Goal: Task Accomplishment & Management: Use online tool/utility

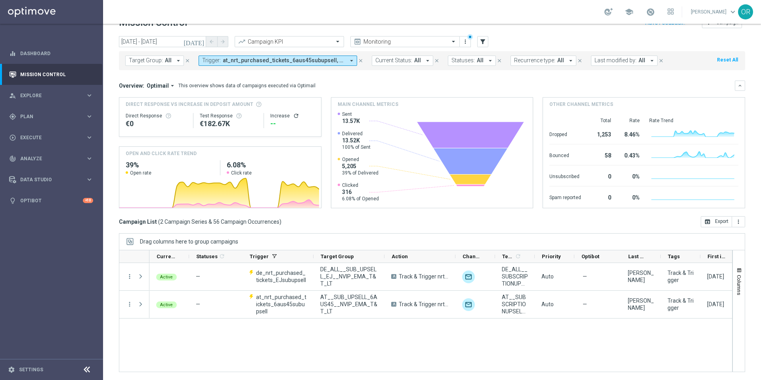
scroll to position [17, 0]
click at [44, 116] on span "Plan" at bounding box center [52, 116] width 65 height 5
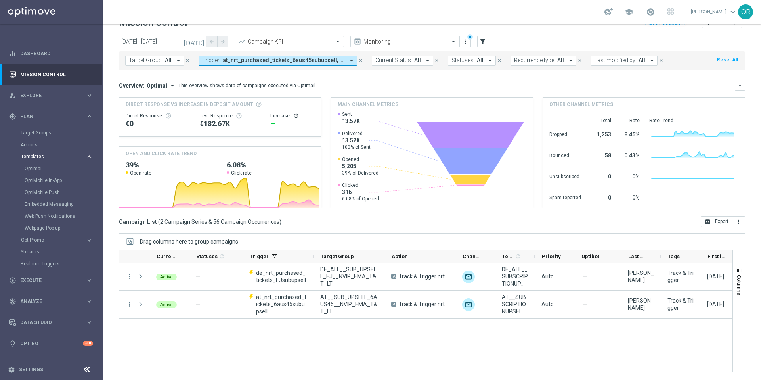
click at [35, 158] on span "Templates" at bounding box center [49, 156] width 57 height 5
click at [34, 157] on span "Templates" at bounding box center [49, 156] width 57 height 5
click at [41, 170] on link "Optimail" at bounding box center [54, 168] width 58 height 6
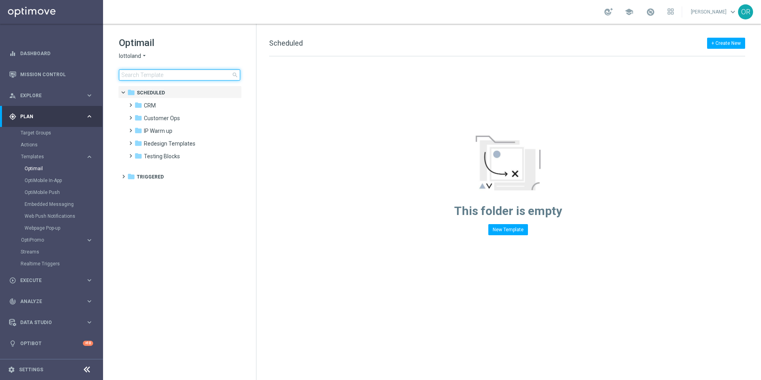
click at [166, 72] on input at bounding box center [179, 74] width 121 height 11
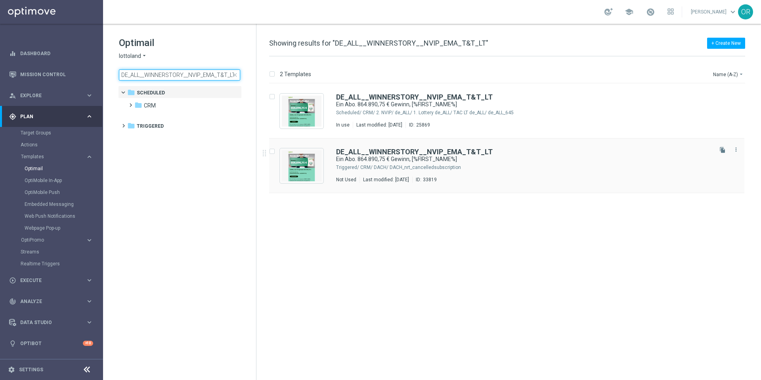
type input "DE_ALL__WINNERSTORY__NVIP_EMA_T&T_LT"
click at [488, 151] on div "DE_ALL__WINNERSTORY__NVIP_EMA_T&T_LT" at bounding box center [523, 151] width 375 height 7
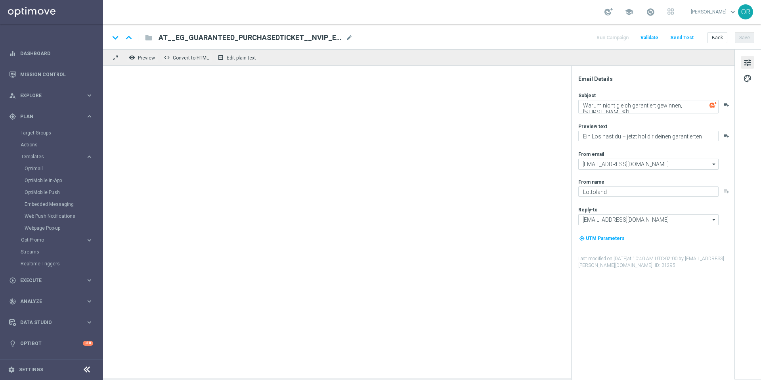
type textarea "Ein Abo. 864.890,75 € Gewinn, [%FIRST_NAME%]"
type textarea "Automatisch jeden Jackpot spielen mit unseren Abos."
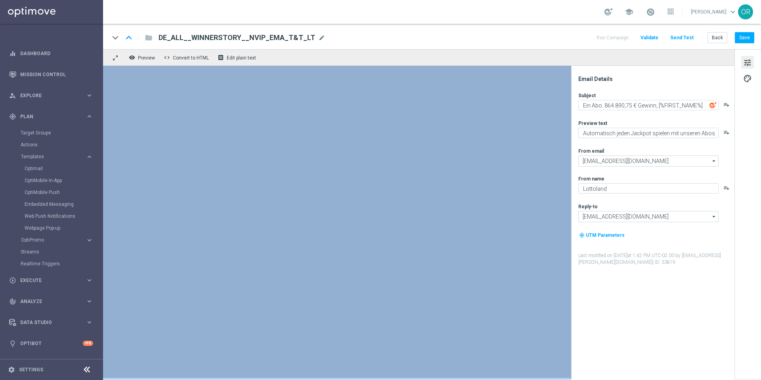
click at [649, 36] on span "Validate" at bounding box center [650, 38] width 18 height 6
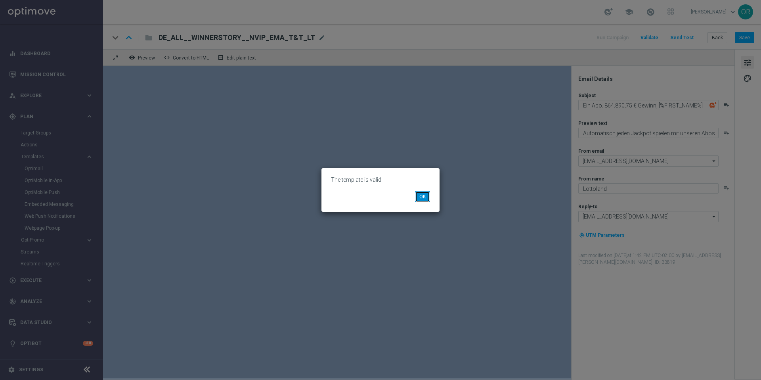
click at [424, 199] on button "OK" at bounding box center [422, 196] width 15 height 11
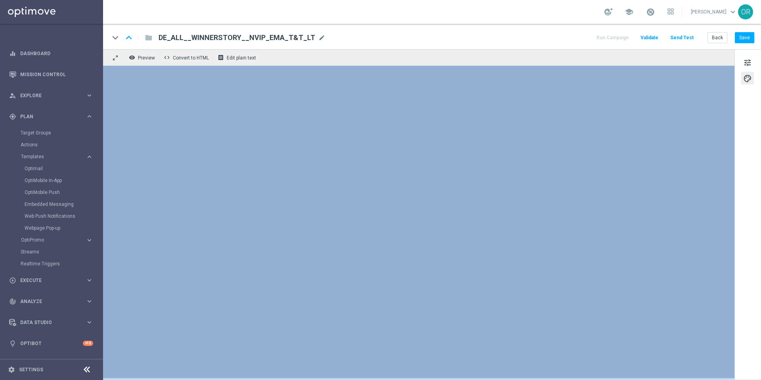
click at [654, 38] on span "Validate" at bounding box center [650, 38] width 18 height 6
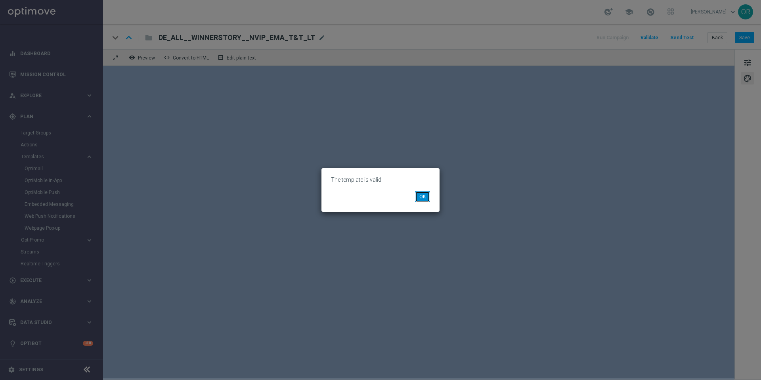
click at [427, 199] on button "OK" at bounding box center [422, 196] width 15 height 11
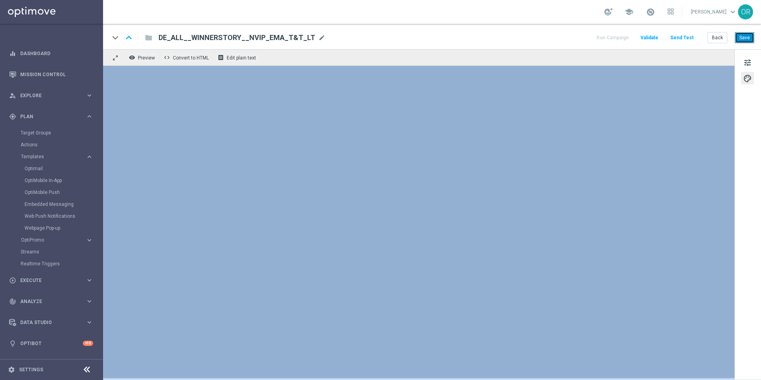
click at [746, 38] on button "Save" at bounding box center [744, 37] width 19 height 11
click at [745, 40] on button "Save" at bounding box center [744, 37] width 19 height 11
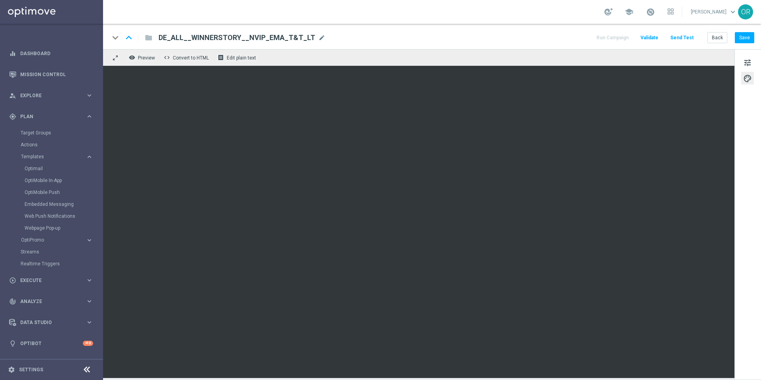
click at [149, 38] on div "folder" at bounding box center [144, 37] width 16 height 13
click at [751, 35] on button "Save" at bounding box center [744, 37] width 19 height 11
click at [148, 39] on div "folder" at bounding box center [144, 37] width 16 height 13
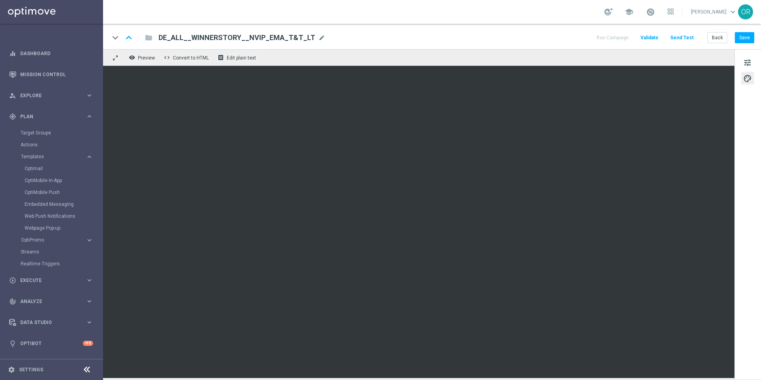
click at [148, 38] on div "folder" at bounding box center [144, 37] width 16 height 13
click at [116, 38] on div "keyboard_arrow_down" at bounding box center [115, 38] width 12 height 12
click at [149, 38] on div "folder" at bounding box center [144, 37] width 16 height 13
click at [39, 167] on link "Optimail" at bounding box center [54, 168] width 58 height 6
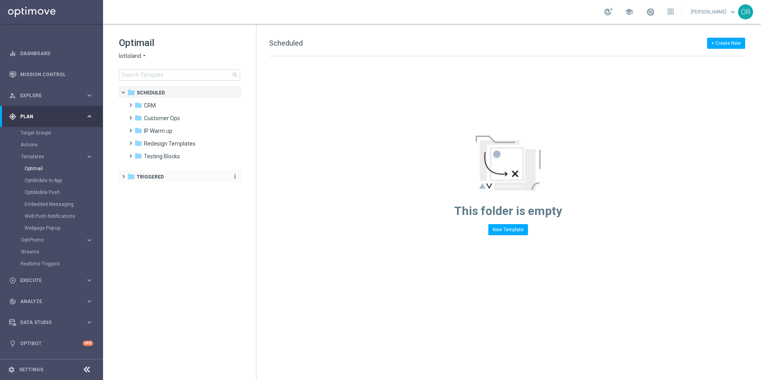
click at [138, 178] on span "Triggered" at bounding box center [150, 176] width 27 height 7
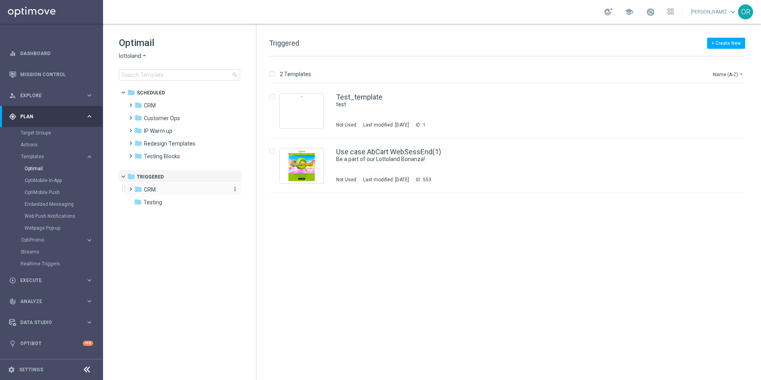
click at [167, 192] on div "folder CRM" at bounding box center [179, 189] width 91 height 9
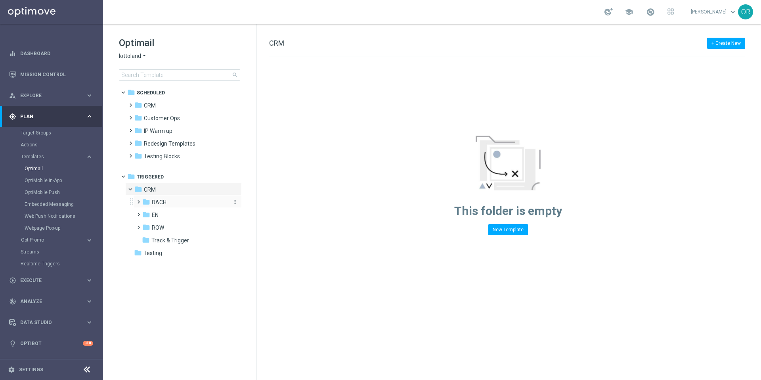
click at [168, 201] on div "folder DACH" at bounding box center [184, 202] width 84 height 9
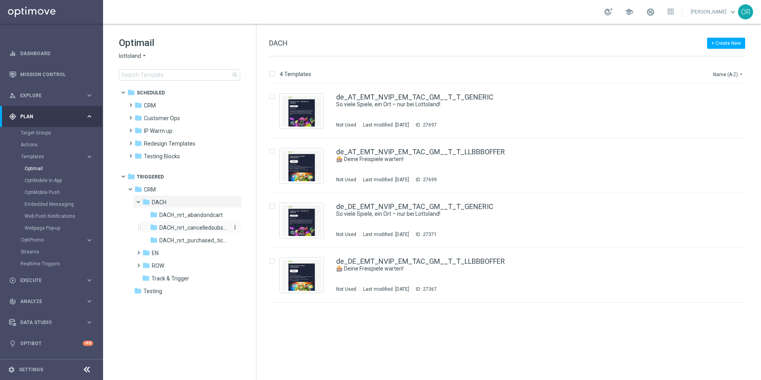
click at [203, 229] on span "DACH_nrt_cancelledsubscription" at bounding box center [193, 227] width 69 height 7
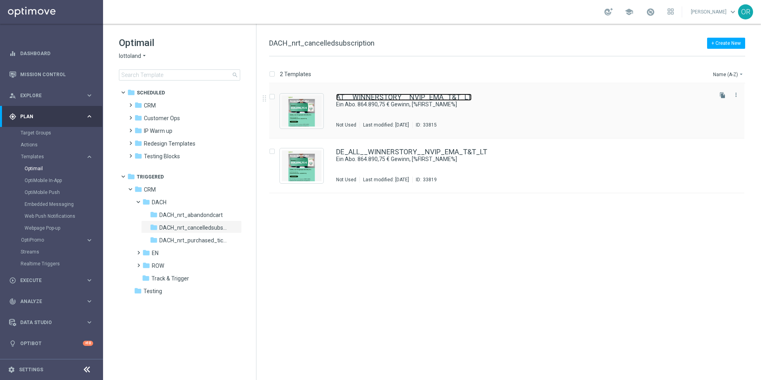
click at [364, 96] on link "AT__WINNERSTORY__NVIP_EMA_T&T_LT" at bounding box center [404, 97] width 136 height 7
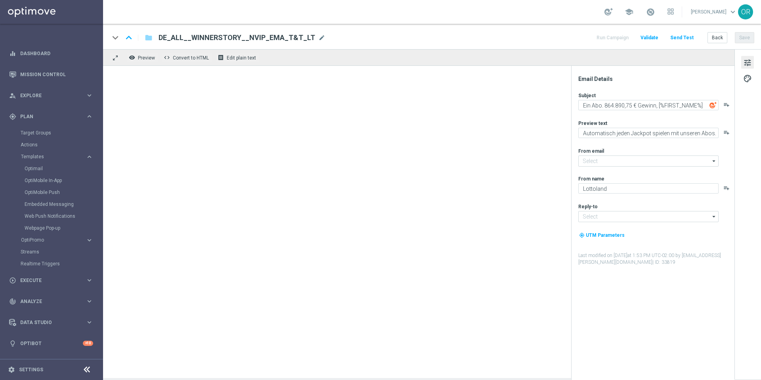
type input "[EMAIL_ADDRESS][DOMAIN_NAME]"
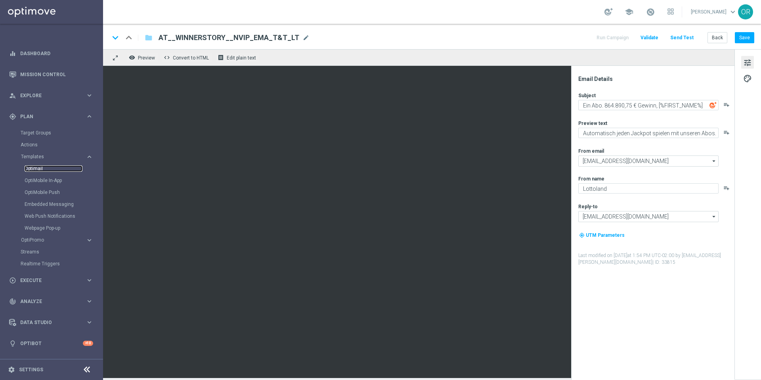
click at [41, 167] on link "Optimail" at bounding box center [54, 168] width 58 height 6
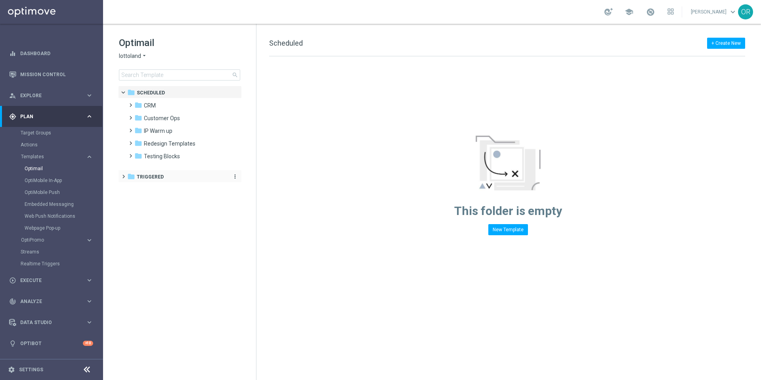
click at [155, 175] on span "Triggered" at bounding box center [150, 176] width 27 height 7
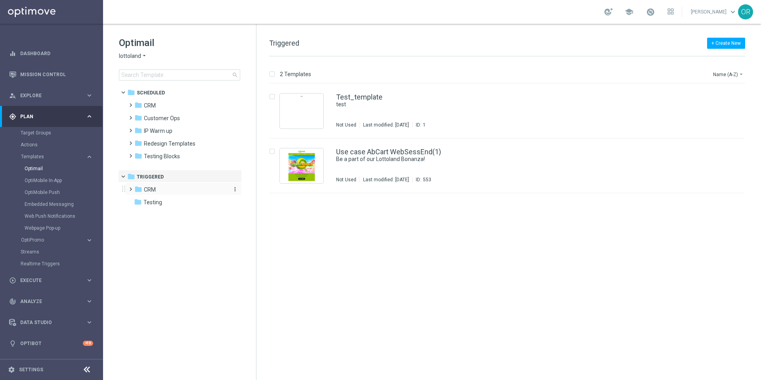
click at [160, 191] on div "folder CRM" at bounding box center [179, 189] width 91 height 9
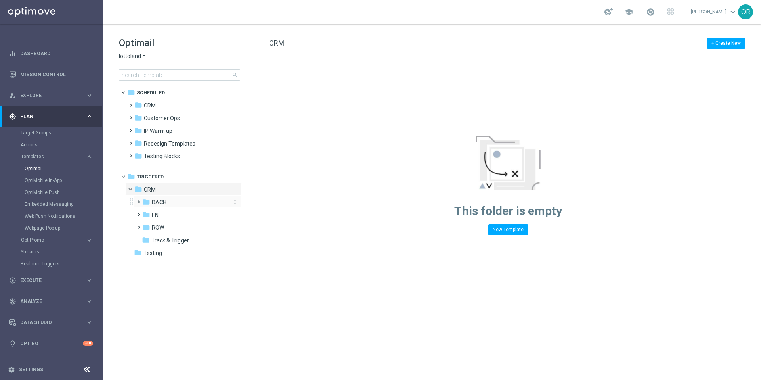
click at [171, 205] on div "folder DACH" at bounding box center [184, 202] width 84 height 9
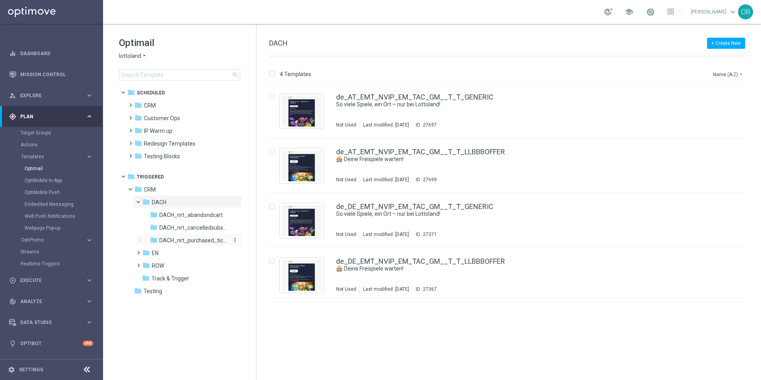
click at [201, 240] on span "DACH_nrt_purchased_tickets" at bounding box center [193, 240] width 69 height 7
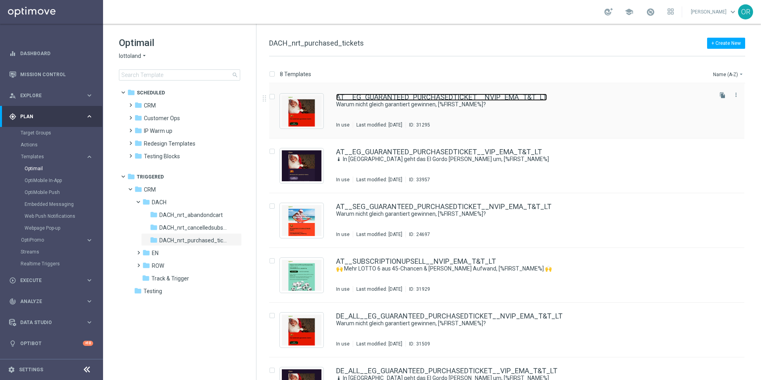
click at [421, 95] on link "AT__EG_GUARANTEED_PURCHASEDTICKET__NVIP_EMA_T&T_LT" at bounding box center [441, 97] width 211 height 7
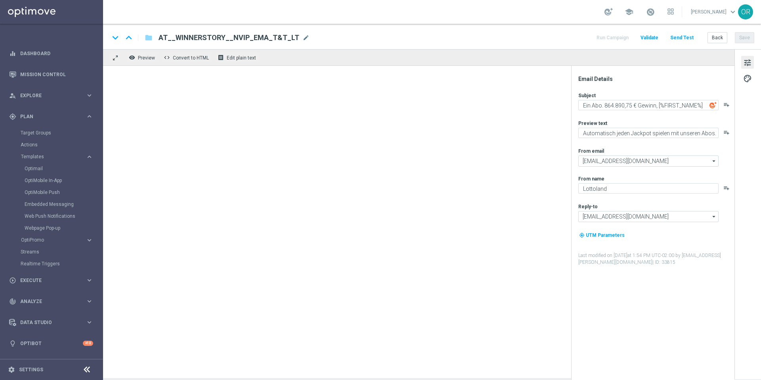
type textarea "Warum nicht gleich garantiert gewinnen, [%FIRST_NAME%]?"
type textarea "Ein Los hast du – jetzt hol dir deinen garantierten Gewinn!"
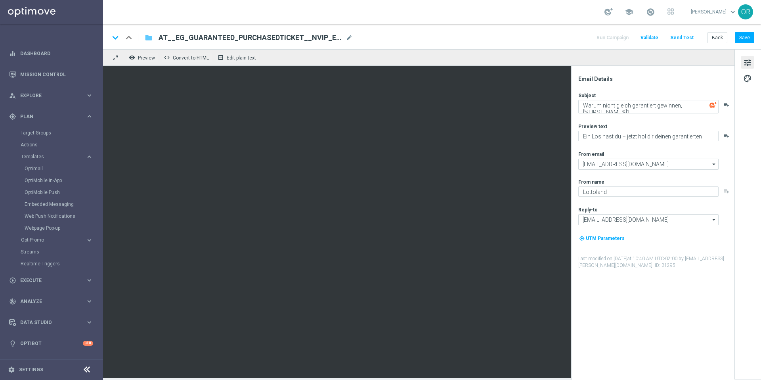
click at [149, 36] on icon "folder" at bounding box center [149, 38] width 8 height 10
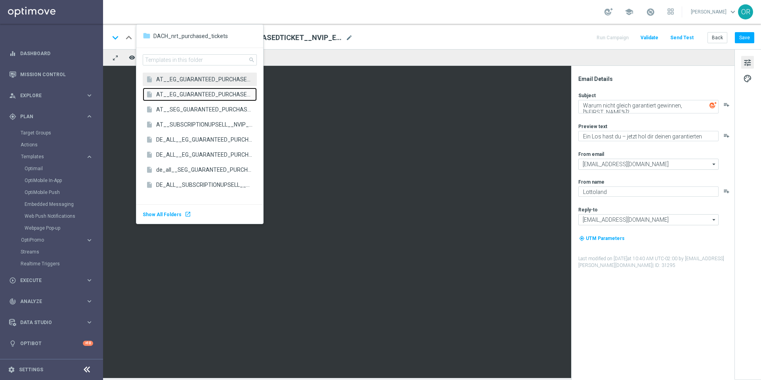
click at [194, 94] on span "AT__EG_GUARANTEED_PURCHASEDTICKET__VIP_EMA_T&T_LT" at bounding box center [204, 94] width 97 height 8
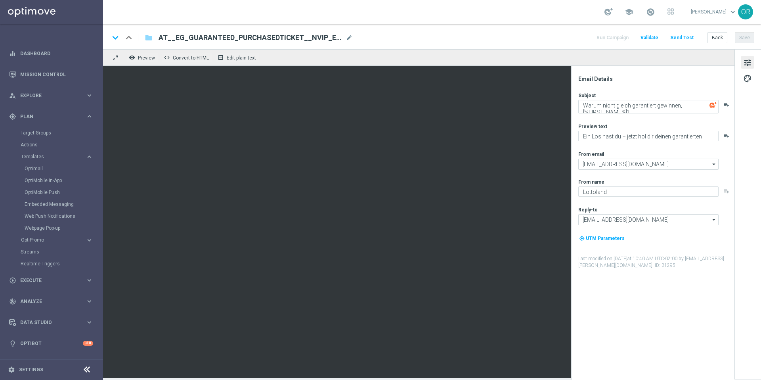
type textarea "🌡 In Spanien geht das El Gordo Fieber um, [%FIRST_NAME%]"
type textarea "Hol dir jetzt deinen Frühbucher-Gutschein für El Gordo!"
type textarea "Millionaires' Club"
click at [152, 38] on div "AT__EG_GUARANTEED_PURCHASEDTICKET__VIP_EMA_T&T_LT AT__EG_GUARANTEED_PURCHASEDTI…" at bounding box center [252, 38] width 201 height 10
click at [148, 38] on icon "folder" at bounding box center [149, 38] width 8 height 10
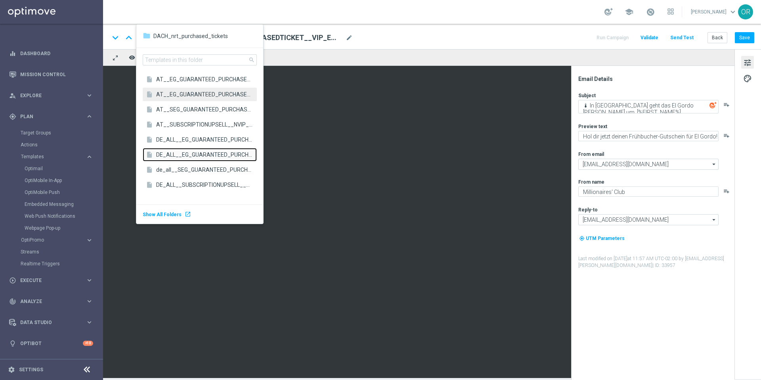
click at [190, 151] on span "DE_ALL__EG_GUARANTEED_PURCHASEDTICKET__VIP_EMA_T&T_LT" at bounding box center [204, 155] width 97 height 8
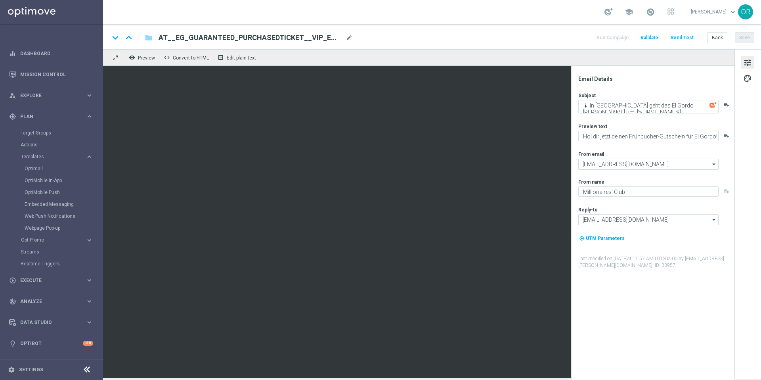
type input "vip@lottoland.com"
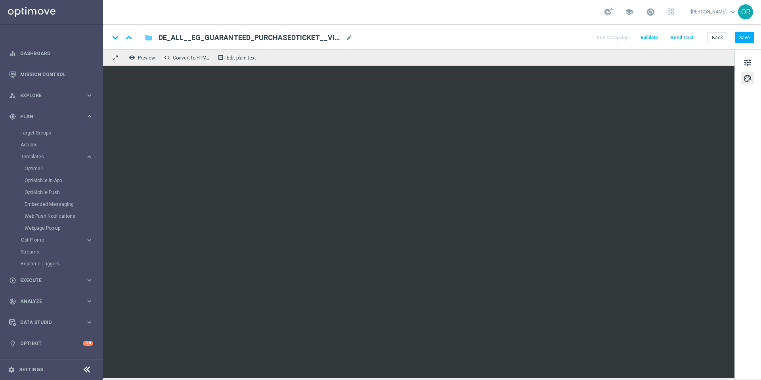
click at [151, 39] on icon "folder" at bounding box center [149, 38] width 8 height 10
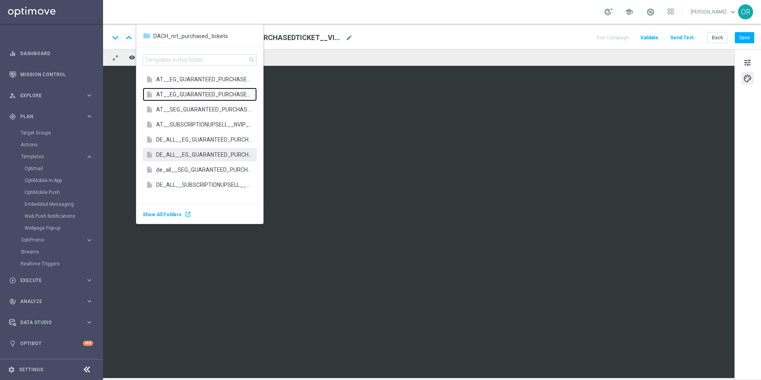
click at [178, 94] on span "AT__EG_GUARANTEED_PURCHASEDTICKET__VIP_EMA_T&T_LT" at bounding box center [204, 94] width 97 height 8
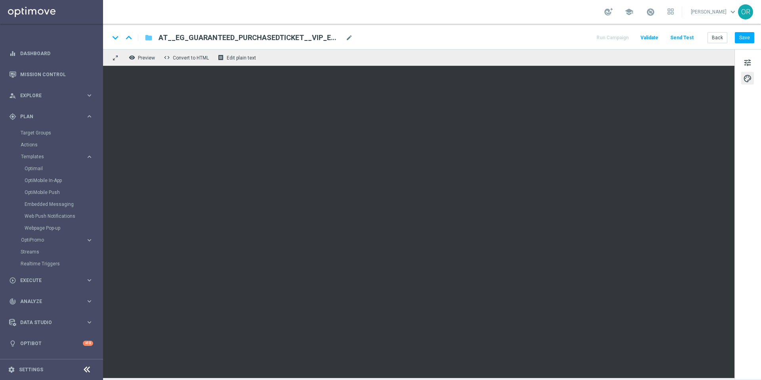
click at [149, 40] on icon "folder" at bounding box center [149, 38] width 8 height 10
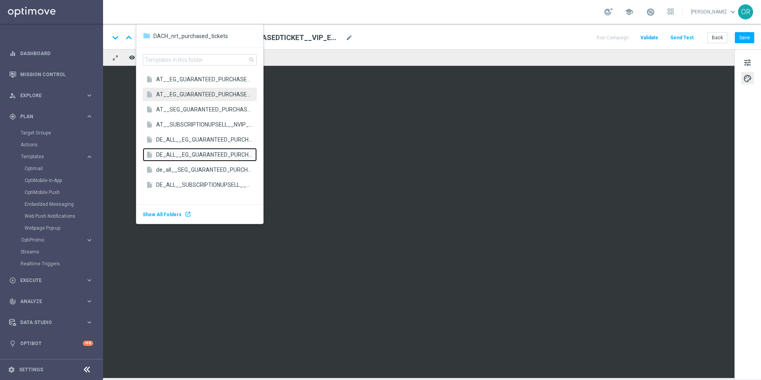
click at [192, 154] on span "DE_ALL__EG_GUARANTEED_PURCHASEDTICKET__VIP_EMA_T&T_LT" at bounding box center [204, 155] width 97 height 8
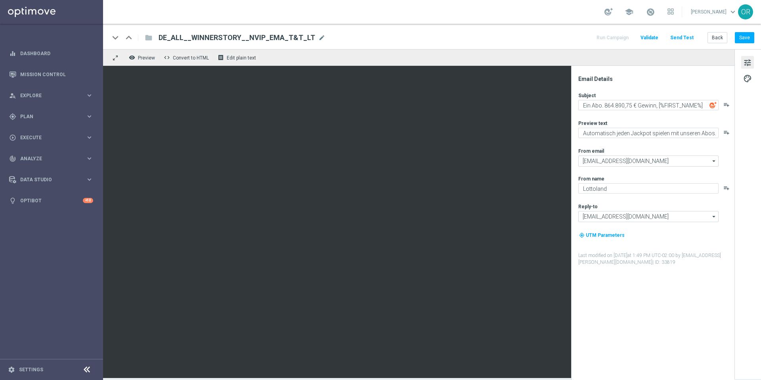
click at [115, 38] on div "keyboard_arrow_down" at bounding box center [115, 38] width 12 height 12
click at [148, 38] on div "folder" at bounding box center [144, 37] width 16 height 13
click at [147, 38] on div "folder" at bounding box center [144, 37] width 16 height 13
click at [41, 117] on span "Plan" at bounding box center [52, 116] width 65 height 5
click at [44, 155] on span "Templates" at bounding box center [49, 156] width 57 height 5
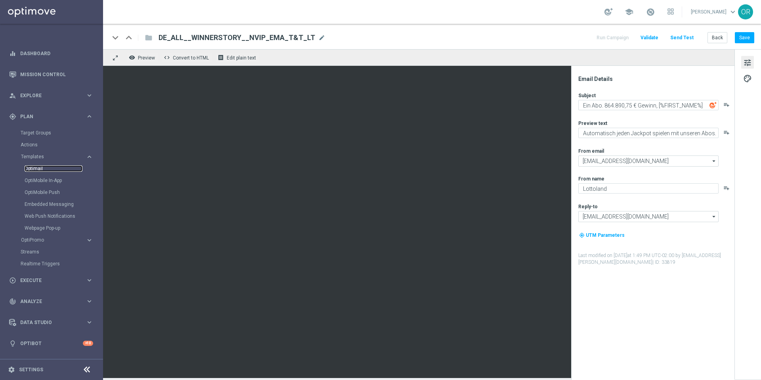
click at [42, 169] on link "Optimail" at bounding box center [54, 168] width 58 height 6
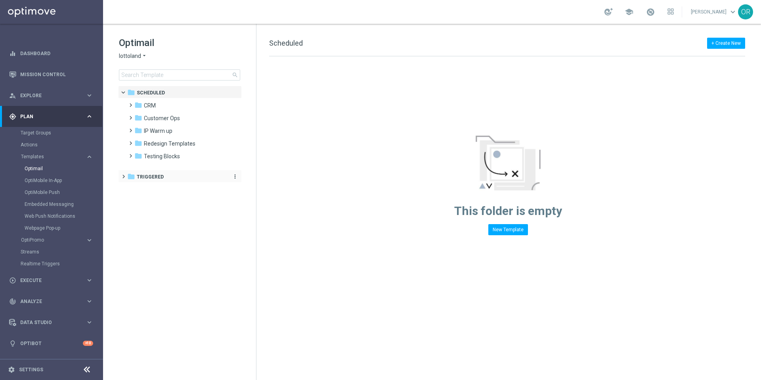
click at [154, 177] on span "Triggered" at bounding box center [150, 176] width 27 height 7
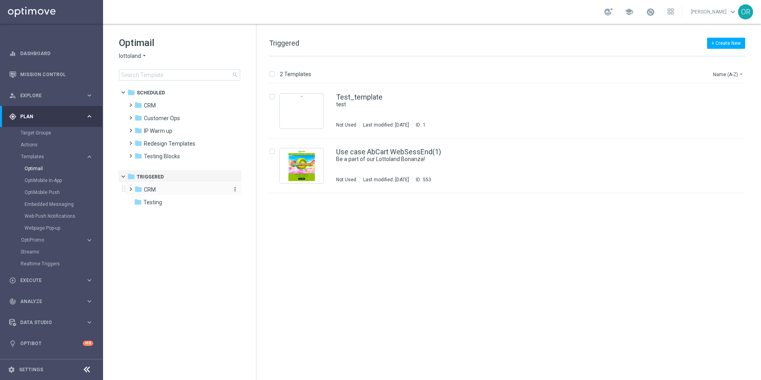
click at [159, 192] on div "folder CRM" at bounding box center [179, 189] width 91 height 9
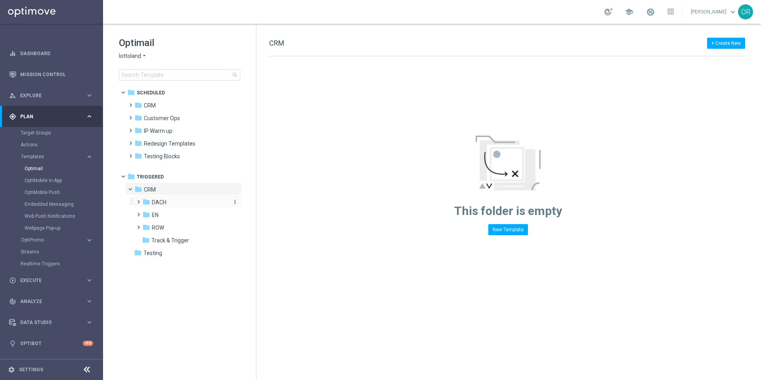
click at [160, 204] on span "DACH" at bounding box center [159, 202] width 15 height 7
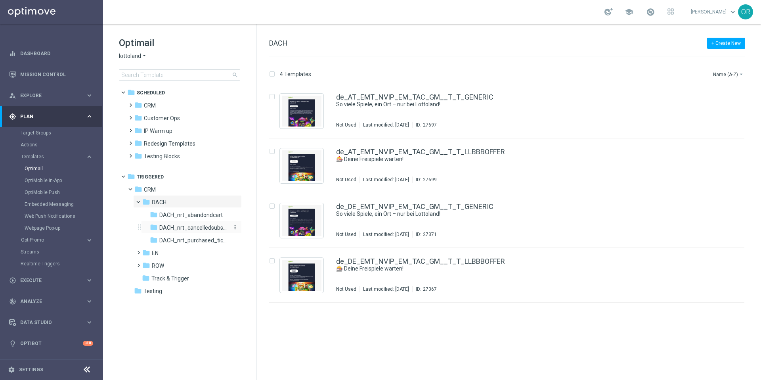
click at [199, 226] on span "DACH_nrt_cancelledsubscription" at bounding box center [193, 227] width 69 height 7
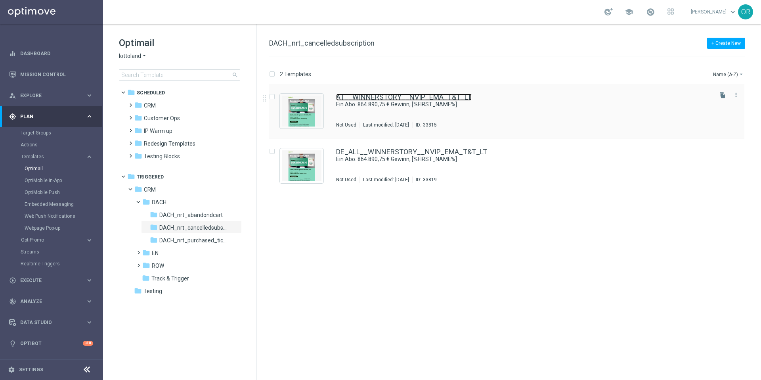
click at [372, 98] on link "AT__WINNERSTORY__NVIP_EMA_T&T_LT" at bounding box center [404, 97] width 136 height 7
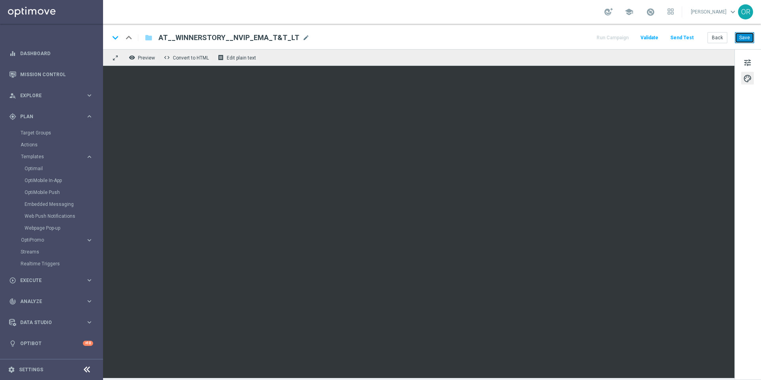
click at [746, 39] on button "Save" at bounding box center [744, 37] width 19 height 11
click at [747, 41] on button "Save" at bounding box center [744, 37] width 19 height 11
click at [33, 144] on link "Actions" at bounding box center [52, 145] width 62 height 6
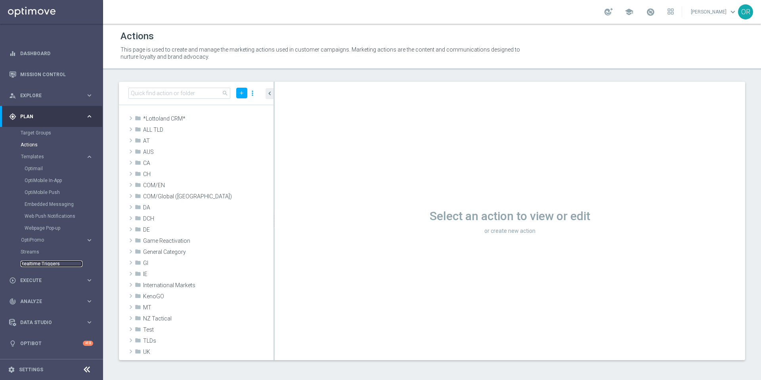
click at [48, 263] on link "Realtime Triggers" at bounding box center [52, 263] width 62 height 6
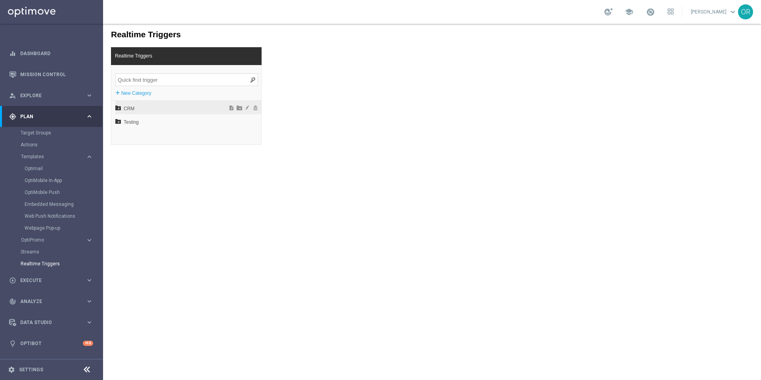
click at [166, 105] on span "CRM" at bounding box center [168, 108] width 88 height 13
click at [147, 123] on span "DACH" at bounding box center [170, 121] width 85 height 13
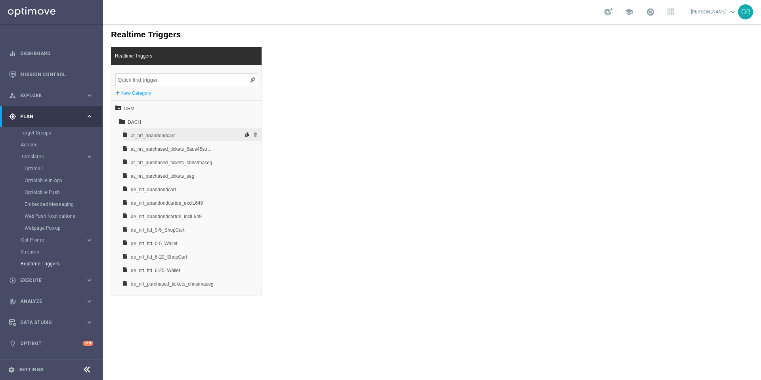
click at [243, 134] on span at bounding box center [247, 135] width 8 height 6
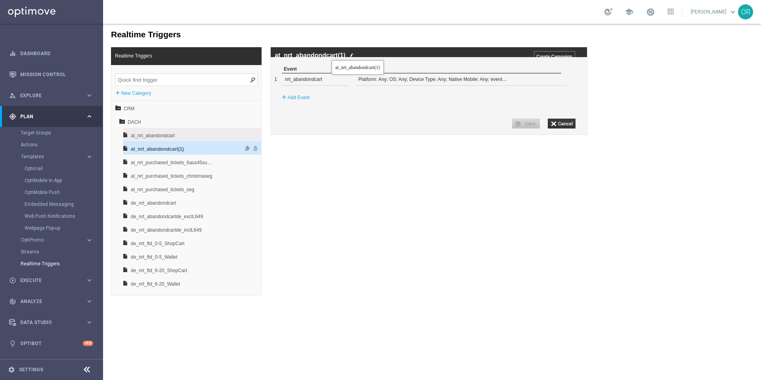
click at [332, 54] on label "at_nrt_abandondcart(1)" at bounding box center [310, 55] width 71 height 7
click at [352, 55] on img at bounding box center [352, 55] width 4 height 5
drag, startPoint x: 352, startPoint y: 56, endPoint x: 302, endPoint y: 57, distance: 50.4
click at [302, 57] on input "at_nrt_abandondcart(1)" at bounding box center [386, 55] width 222 height 7
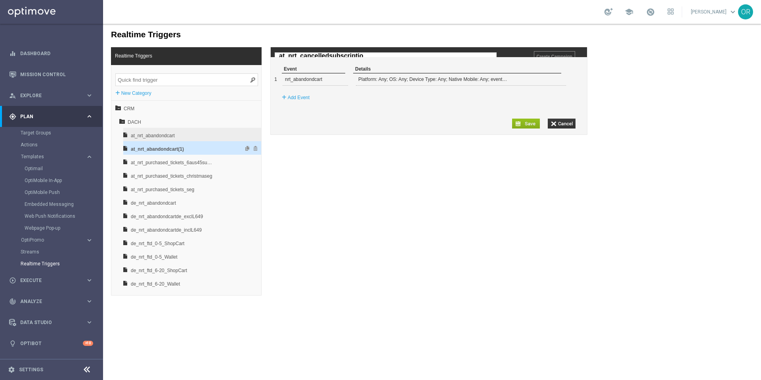
type input "at_nrt_cancelledsubscription"
click at [450, 105] on div "+ Add Event" at bounding box center [432, 97] width 309 height 14
click at [555, 81] on span at bounding box center [555, 79] width 5 height 5
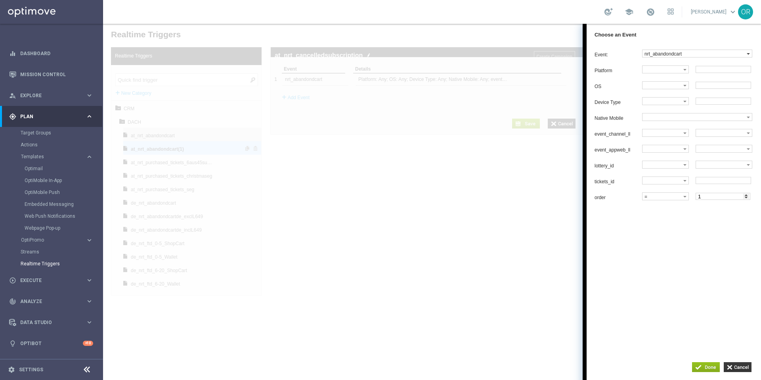
click at [692, 56] on label "nrt_abandondcart" at bounding box center [695, 53] width 104 height 7
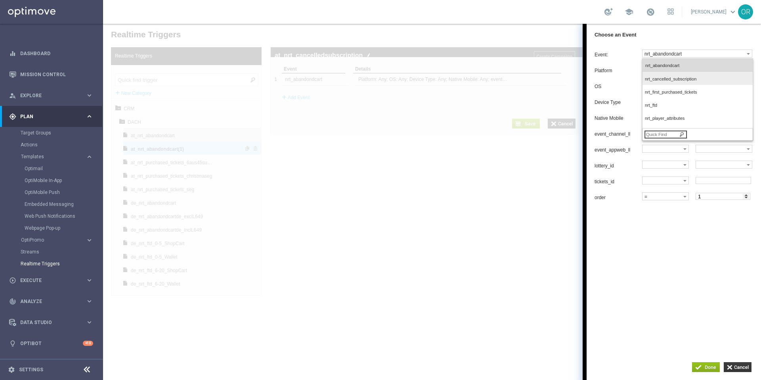
click at [689, 80] on span "nrt_cancelled_subscription" at bounding box center [696, 79] width 102 height 5
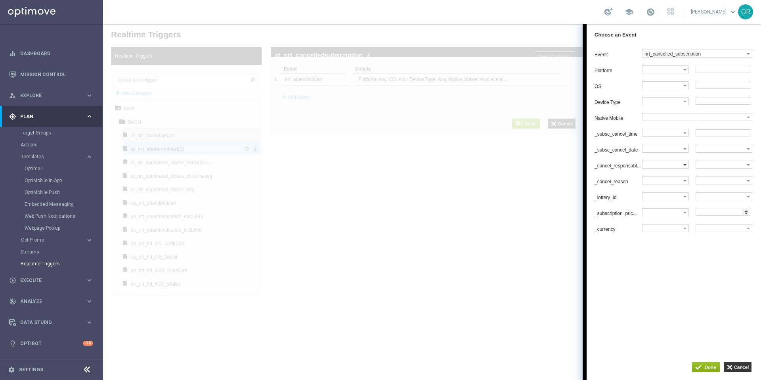
click at [684, 168] on div at bounding box center [685, 164] width 3 height 7
click at [668, 182] on span "Equals" at bounding box center [664, 178] width 38 height 5
click at [720, 168] on label at bounding box center [721, 164] width 51 height 7
click at [723, 182] on span "player_cancel" at bounding box center [723, 178] width 48 height 5
click at [690, 289] on div "Event: nrt_cancelled_subscription dummy_event_test nrt_abandondcart nrt_cancell…" at bounding box center [674, 195] width 174 height 298
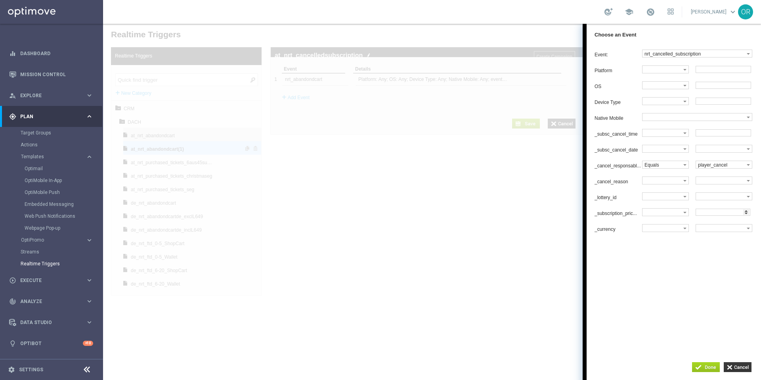
click at [710, 368] on input "button" at bounding box center [706, 367] width 28 height 10
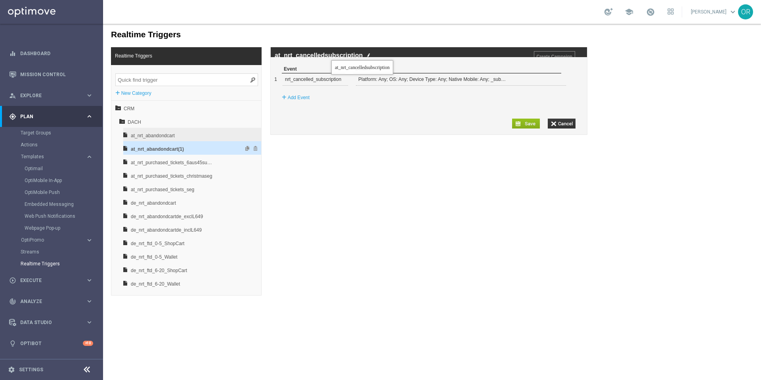
click at [331, 54] on label "at_nrt_cancelledsubscription" at bounding box center [319, 55] width 88 height 7
click at [367, 54] on img at bounding box center [369, 55] width 4 height 5
click at [330, 56] on input "at_nrt_cancelledsubscription" at bounding box center [386, 55] width 222 height 7
type input "at_nrt_cancelled_subscription"
click at [527, 128] on input "button" at bounding box center [526, 124] width 28 height 10
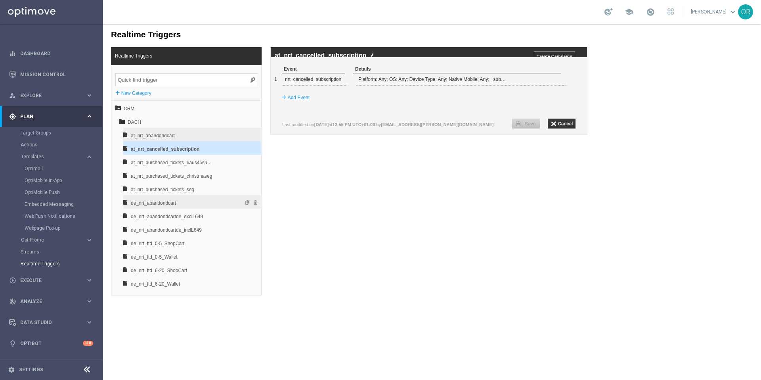
click at [156, 201] on span "de_nrt_abandondcart" at bounding box center [172, 202] width 83 height 13
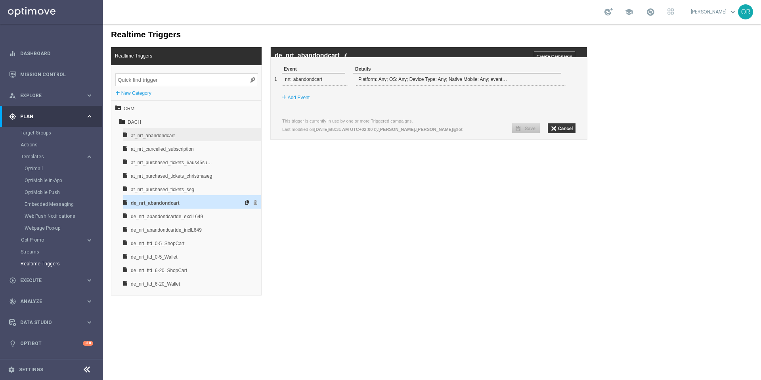
click at [243, 201] on span at bounding box center [247, 202] width 8 height 6
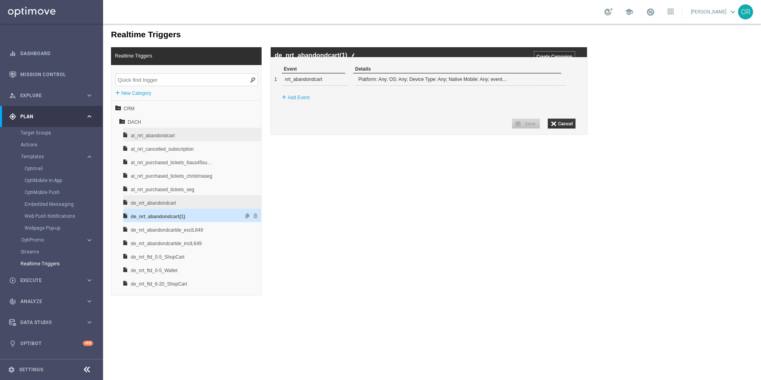
click at [354, 56] on img at bounding box center [353, 55] width 4 height 5
drag, startPoint x: 353, startPoint y: 56, endPoint x: 304, endPoint y: 56, distance: 48.8
click at [304, 56] on input "de_nrt_abandondcart(1)" at bounding box center [386, 55] width 222 height 7
type input "de_nrt_cancelled_subscription"
click at [554, 81] on span at bounding box center [555, 79] width 5 height 5
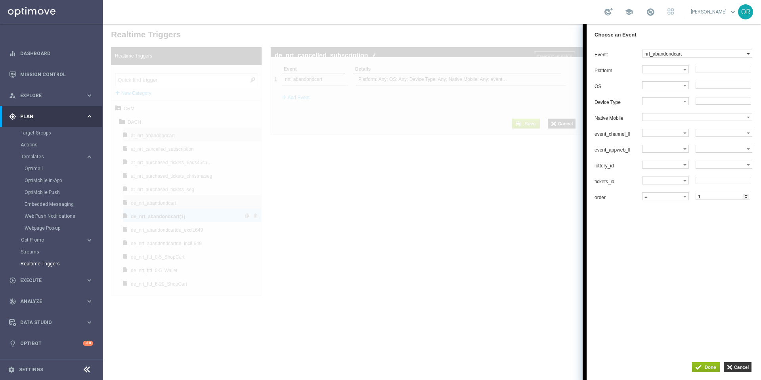
click at [681, 56] on label "nrt_abandondcart" at bounding box center [695, 53] width 104 height 7
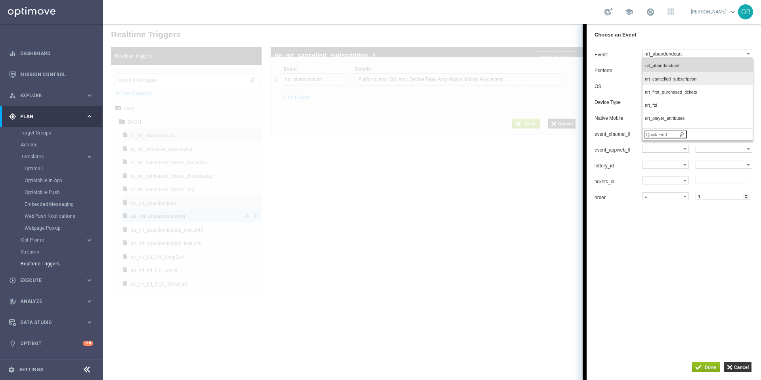
click at [683, 82] on span "nrt_cancelled_subscription" at bounding box center [696, 79] width 102 height 5
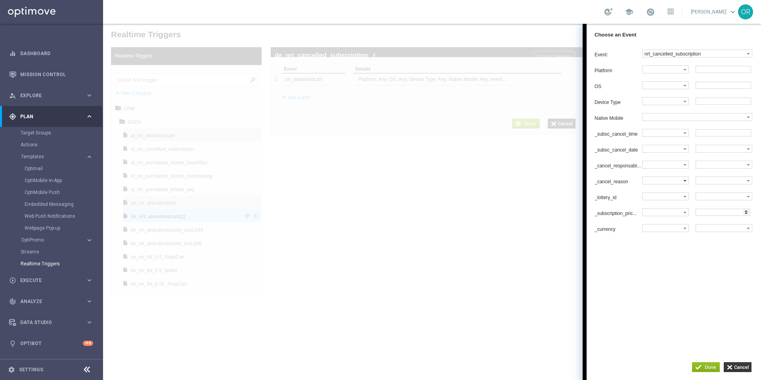
click at [657, 184] on label at bounding box center [663, 180] width 41 height 7
click at [657, 197] on span "Equals" at bounding box center [664, 194] width 38 height 5
click at [715, 184] on label at bounding box center [721, 180] width 51 height 7
click at [659, 277] on div "Event: nrt_cancelled_subscription dummy_event_test nrt_abandondcart nrt_cancell…" at bounding box center [674, 195] width 174 height 298
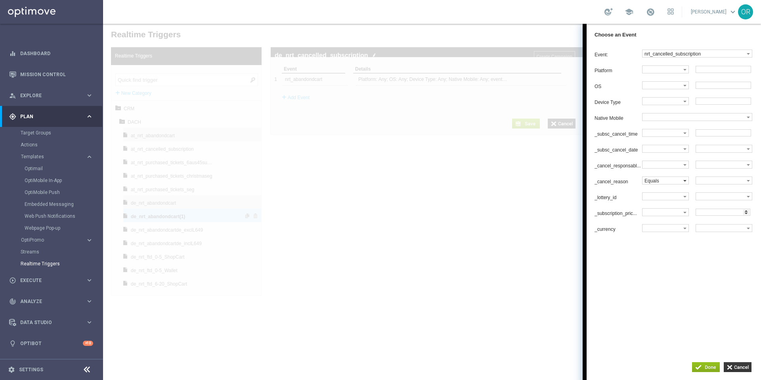
click at [676, 184] on label "Equals" at bounding box center [663, 180] width 41 height 7
click at [680, 168] on label at bounding box center [663, 164] width 41 height 7
click at [666, 182] on span "Equals" at bounding box center [664, 178] width 38 height 5
click at [718, 168] on label at bounding box center [721, 164] width 51 height 7
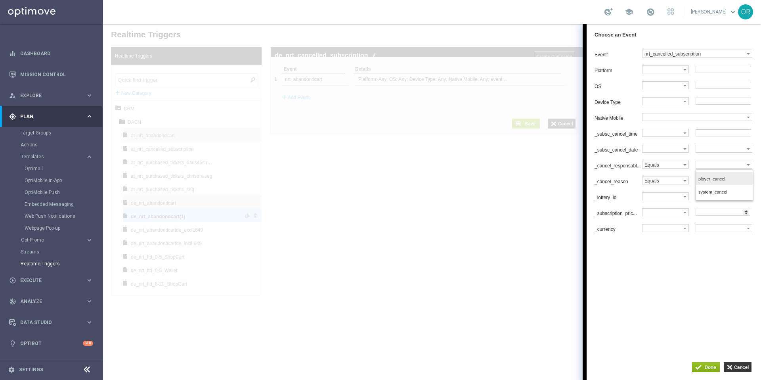
click at [726, 182] on span "player_cancel" at bounding box center [723, 178] width 48 height 5
click at [627, 169] on label "_cancel_responsabl..." at bounding box center [619, 166] width 48 height 6
click at [684, 182] on span at bounding box center [685, 181] width 3 height 2
click at [720, 267] on div "Event: nrt_cancelled_subscription dummy_event_test nrt_abandondcart nrt_cancell…" at bounding box center [674, 195] width 174 height 298
click at [669, 183] on label "Equals" at bounding box center [663, 180] width 41 height 7
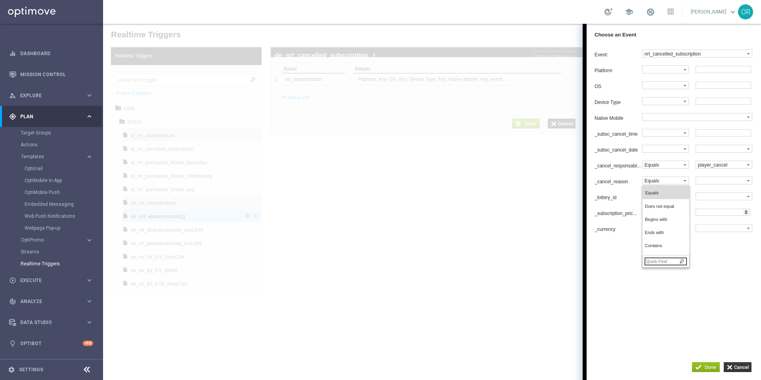
click at [703, 272] on div "Event: nrt_cancelled_subscription dummy_event_test nrt_abandondcart nrt_cancell…" at bounding box center [674, 195] width 174 height 298
click at [624, 169] on label "_cancel_responsabl..." at bounding box center [619, 166] width 48 height 6
click at [635, 169] on label "_cancel_responsabl..." at bounding box center [619, 166] width 48 height 6
click at [687, 182] on span at bounding box center [685, 181] width 3 height 2
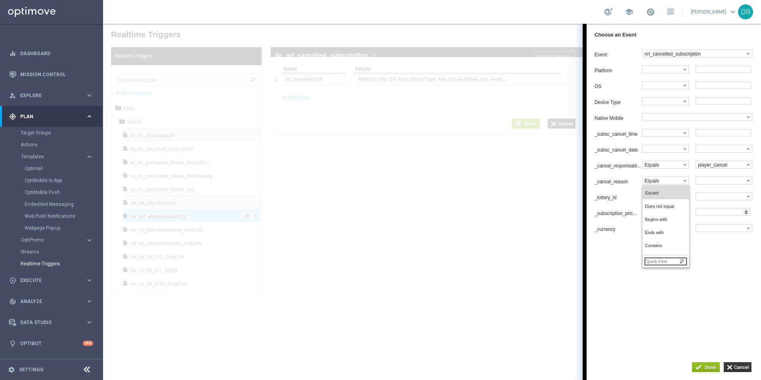
click at [659, 265] on input "search" at bounding box center [666, 261] width 42 height 8
click at [666, 265] on input "search" at bounding box center [666, 261] width 42 height 8
click at [711, 267] on div "Event: nrt_cancelled_subscription dummy_event_test nrt_abandondcart nrt_cancell…" at bounding box center [674, 195] width 174 height 298
click at [663, 184] on label "Equals" at bounding box center [663, 180] width 41 height 7
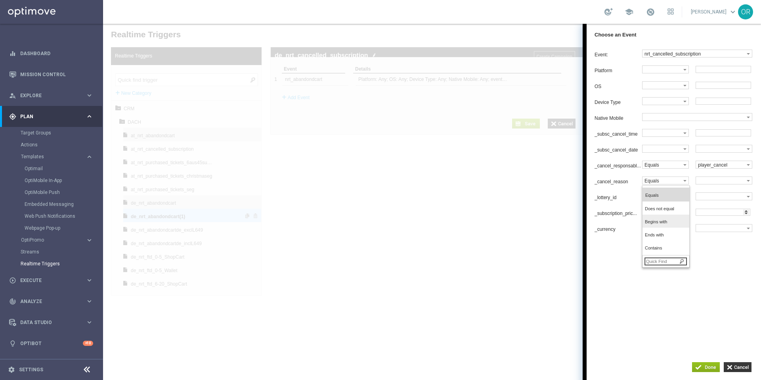
scroll to position [44, 0]
click at [696, 277] on div "Event: nrt_cancelled_subscription dummy_event_test nrt_abandondcart nrt_cancell…" at bounding box center [674, 195] width 174 height 298
click at [739, 366] on input "button" at bounding box center [738, 367] width 28 height 10
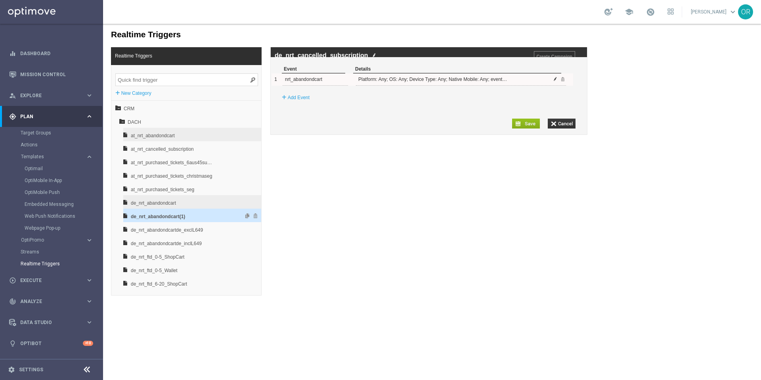
click at [555, 81] on span at bounding box center [555, 79] width 5 height 5
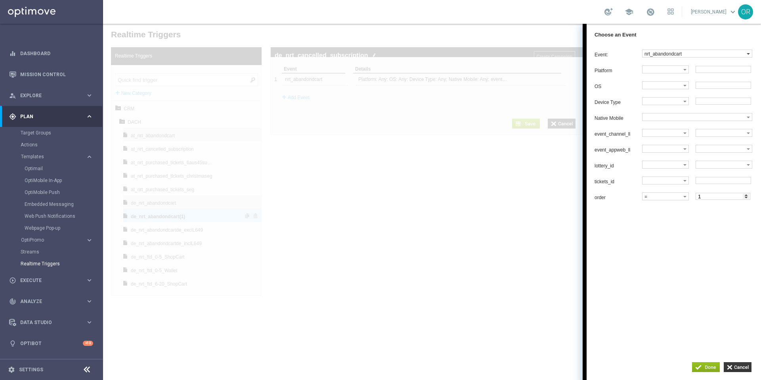
click at [684, 54] on label "nrt_abandondcart" at bounding box center [695, 53] width 104 height 7
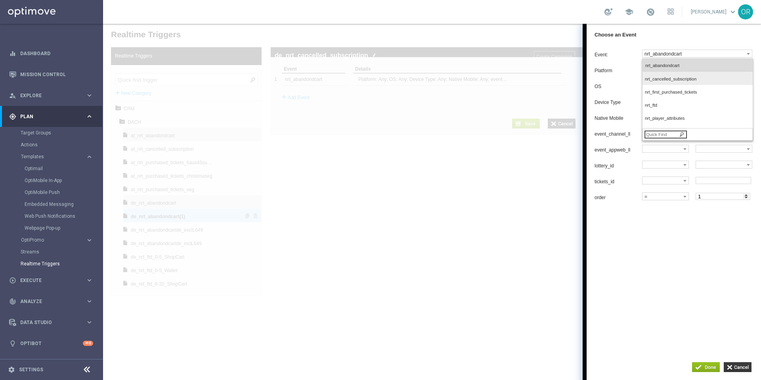
click at [685, 80] on span "nrt_cancelled_subscription" at bounding box center [696, 79] width 102 height 5
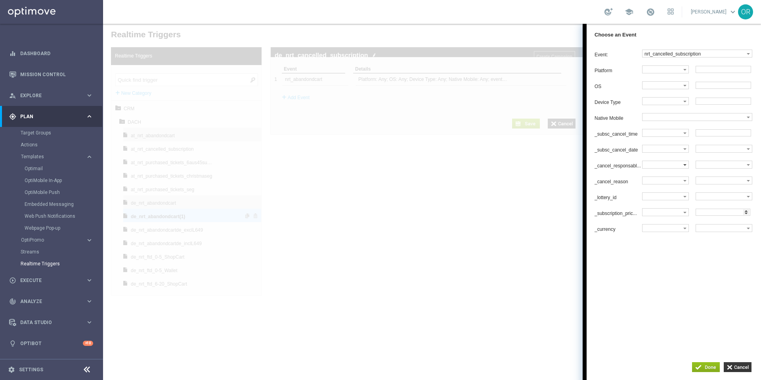
click at [652, 168] on label at bounding box center [663, 164] width 41 height 7
click at [657, 182] on span "Equals" at bounding box center [664, 178] width 38 height 5
click at [735, 168] on label at bounding box center [721, 164] width 51 height 7
click at [716, 182] on span "player_cancel" at bounding box center [723, 178] width 48 height 5
click at [708, 366] on input "button" at bounding box center [706, 367] width 28 height 10
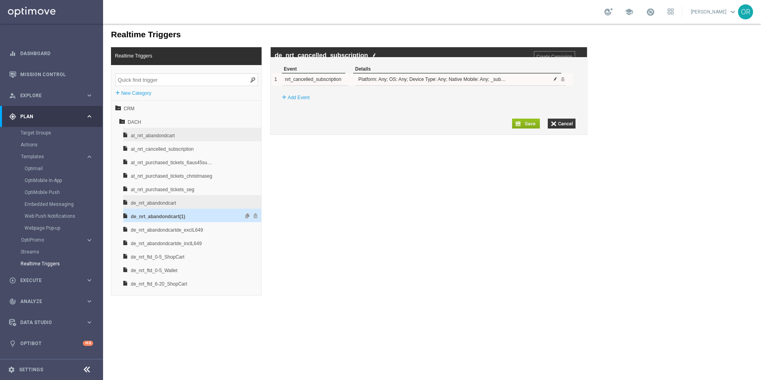
click at [555, 81] on span at bounding box center [555, 79] width 5 height 5
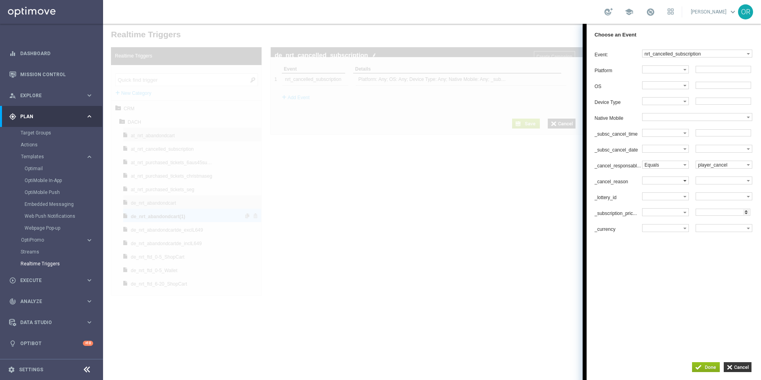
click at [656, 184] on label at bounding box center [663, 180] width 41 height 7
click at [663, 197] on span "Equals" at bounding box center [664, 194] width 38 height 5
click at [712, 184] on label at bounding box center [721, 180] width 51 height 7
click at [718, 168] on label "player_cancel" at bounding box center [721, 164] width 51 height 7
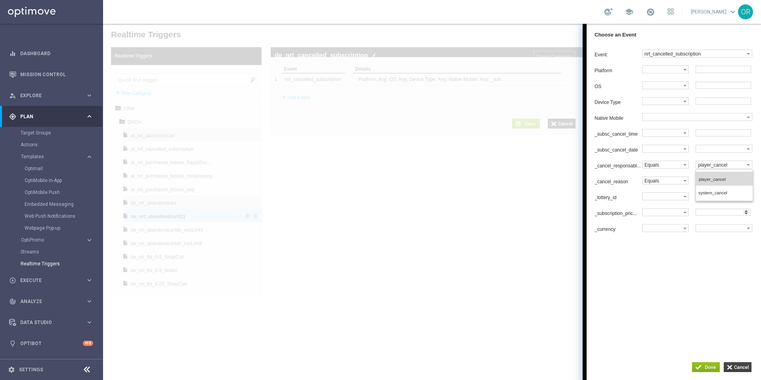
click at [745, 368] on input "button" at bounding box center [738, 367] width 28 height 10
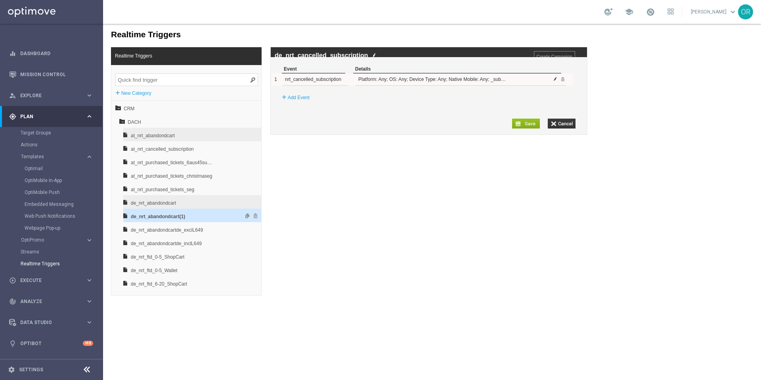
click at [555, 81] on span at bounding box center [555, 79] width 5 height 5
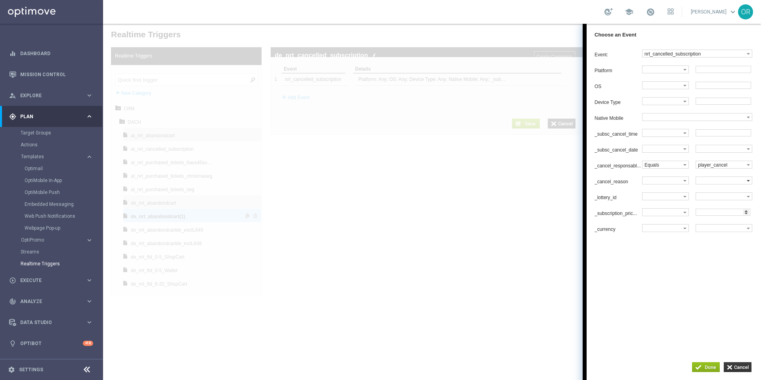
click at [722, 184] on label at bounding box center [721, 180] width 51 height 7
click at [718, 193] on li "None" at bounding box center [708, 189] width 22 height 7
click at [710, 193] on span "None" at bounding box center [710, 190] width 12 height 6
click at [712, 184] on label at bounding box center [721, 180] width 51 height 7
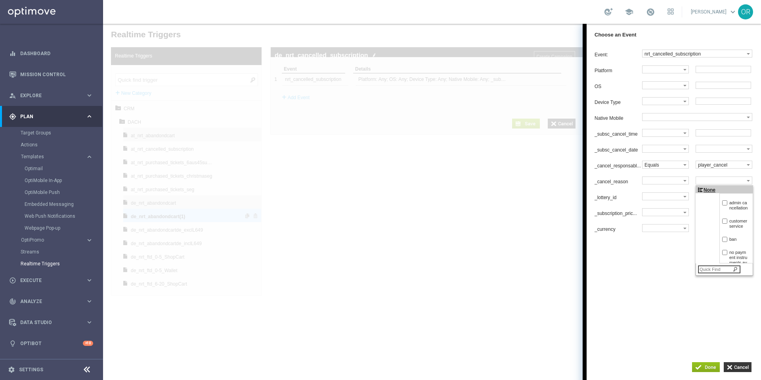
click at [713, 193] on span "None" at bounding box center [710, 190] width 12 height 6
click at [713, 184] on label at bounding box center [721, 180] width 51 height 7
click at [704, 366] on input "button" at bounding box center [706, 367] width 28 height 10
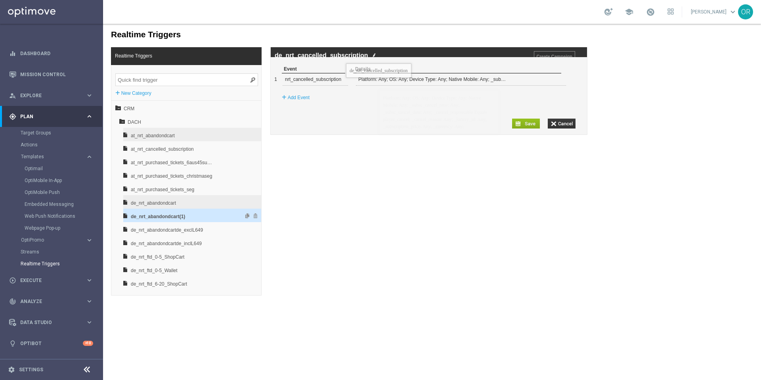
click at [346, 57] on label "de_nrt_cancelled_subscription" at bounding box center [322, 55] width 94 height 7
copy div "de_nrt_cancelled_subscription"
click at [169, 148] on span "at_nrt_cancelled_subscription" at bounding box center [172, 148] width 83 height 13
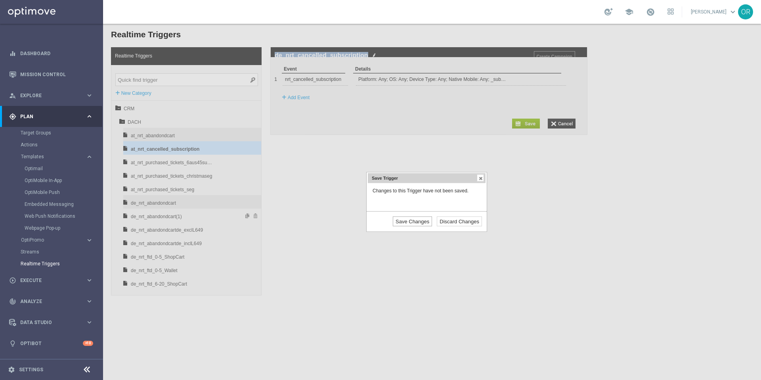
click at [423, 221] on input "Save Changes" at bounding box center [412, 221] width 39 height 10
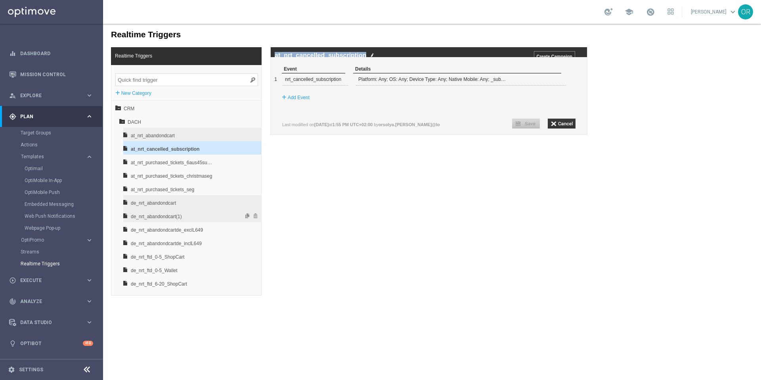
click at [168, 215] on span "de_nrt_abandondcart(1)" at bounding box center [172, 216] width 83 height 13
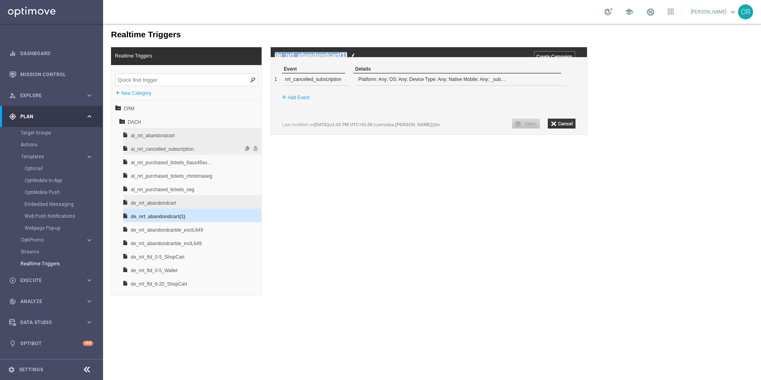
click at [175, 150] on span "at_nrt_cancelled_subscription" at bounding box center [172, 148] width 83 height 13
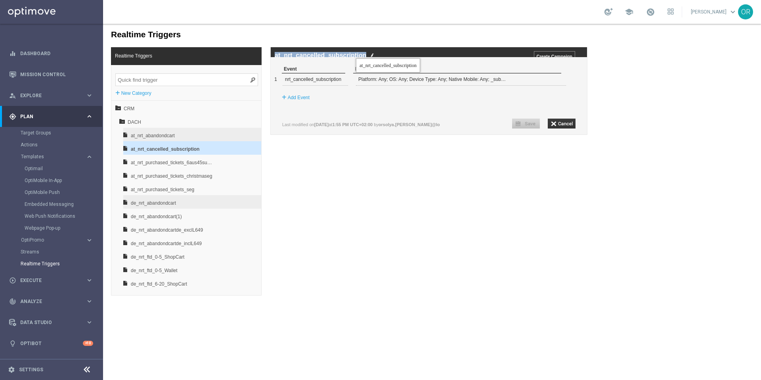
click at [356, 52] on label "at_nrt_cancelled_subscription" at bounding box center [321, 55] width 92 height 7
click at [182, 215] on span "de_nrt_abandondcart(1)" at bounding box center [172, 216] width 83 height 13
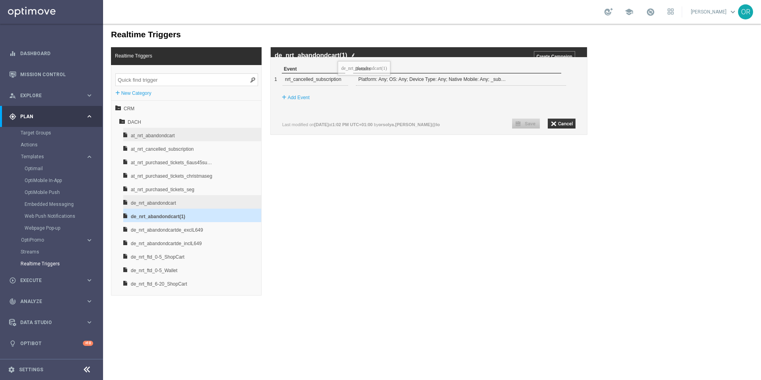
click at [338, 55] on label "de_nrt_abandondcart(1)" at bounding box center [311, 55] width 73 height 7
click at [352, 57] on img at bounding box center [353, 55] width 4 height 5
drag, startPoint x: 451, startPoint y: 57, endPoint x: 306, endPoint y: 56, distance: 144.3
click at [306, 56] on input "de_nrt_abandondcart(1) at_nrt_cancelled_subscriptio" at bounding box center [386, 55] width 222 height 7
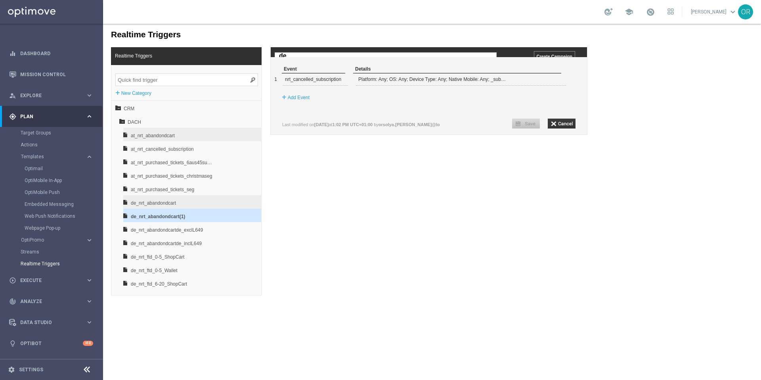
type input "d"
click at [285, 56] on input "at_nrt_cancelled_subscription" at bounding box center [386, 55] width 222 height 7
type input "de_nrt_cancelled_subscription"
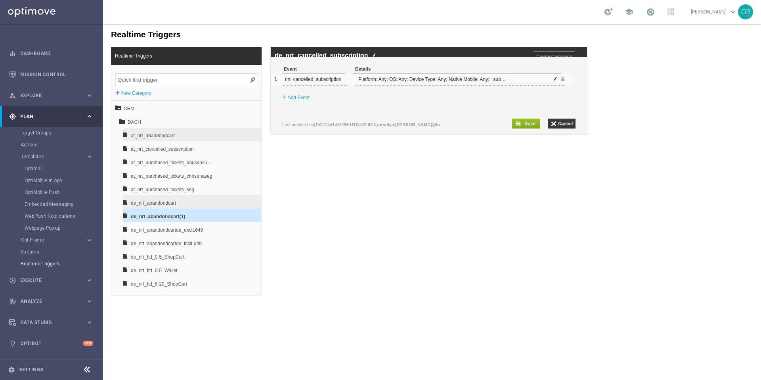
click at [553, 81] on span at bounding box center [555, 79] width 5 height 5
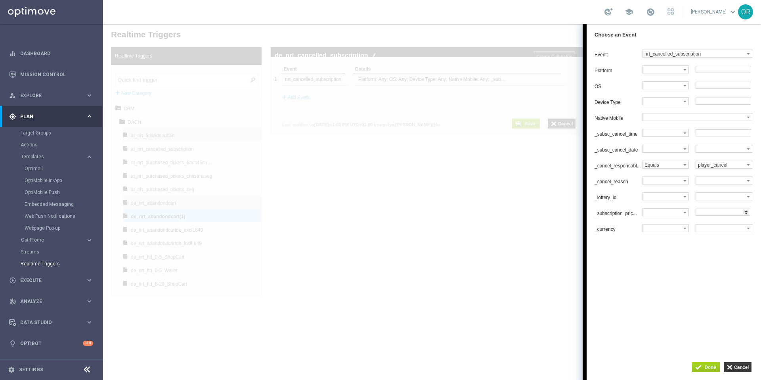
click at [706, 370] on input "button" at bounding box center [706, 367] width 28 height 10
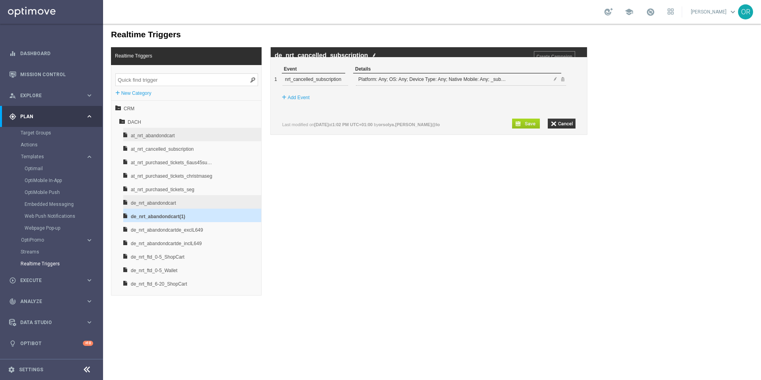
click at [529, 128] on input "button" at bounding box center [526, 124] width 28 height 10
click at [456, 215] on div "Realtime Triggers Realtime Triggers + New Category CRM DACH at_nrt_abandondcart…" at bounding box center [432, 160] width 658 height 272
